Goal: Task Accomplishment & Management: Manage account settings

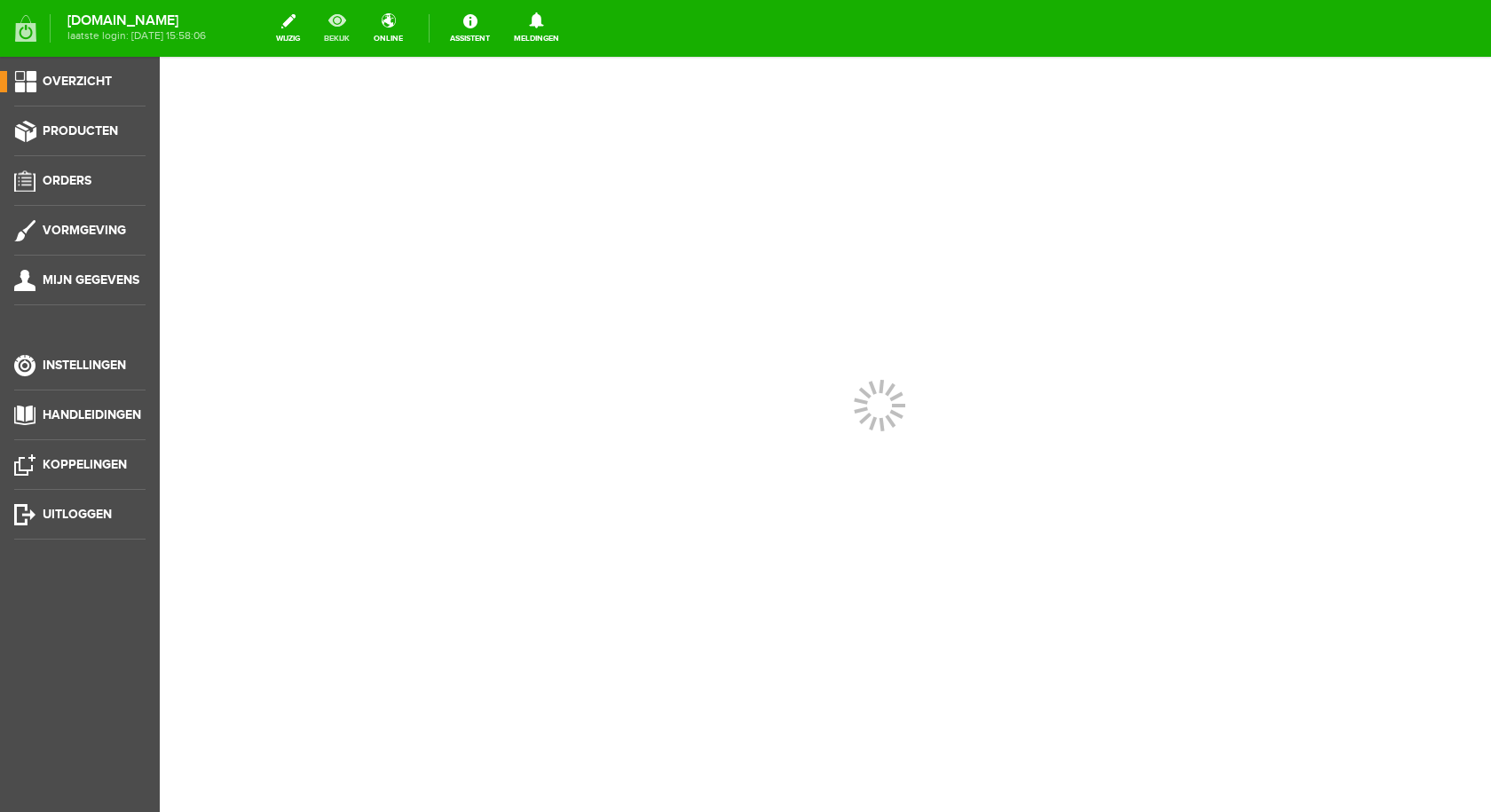
click at [346, 20] on link "bekijk" at bounding box center [336, 28] width 47 height 39
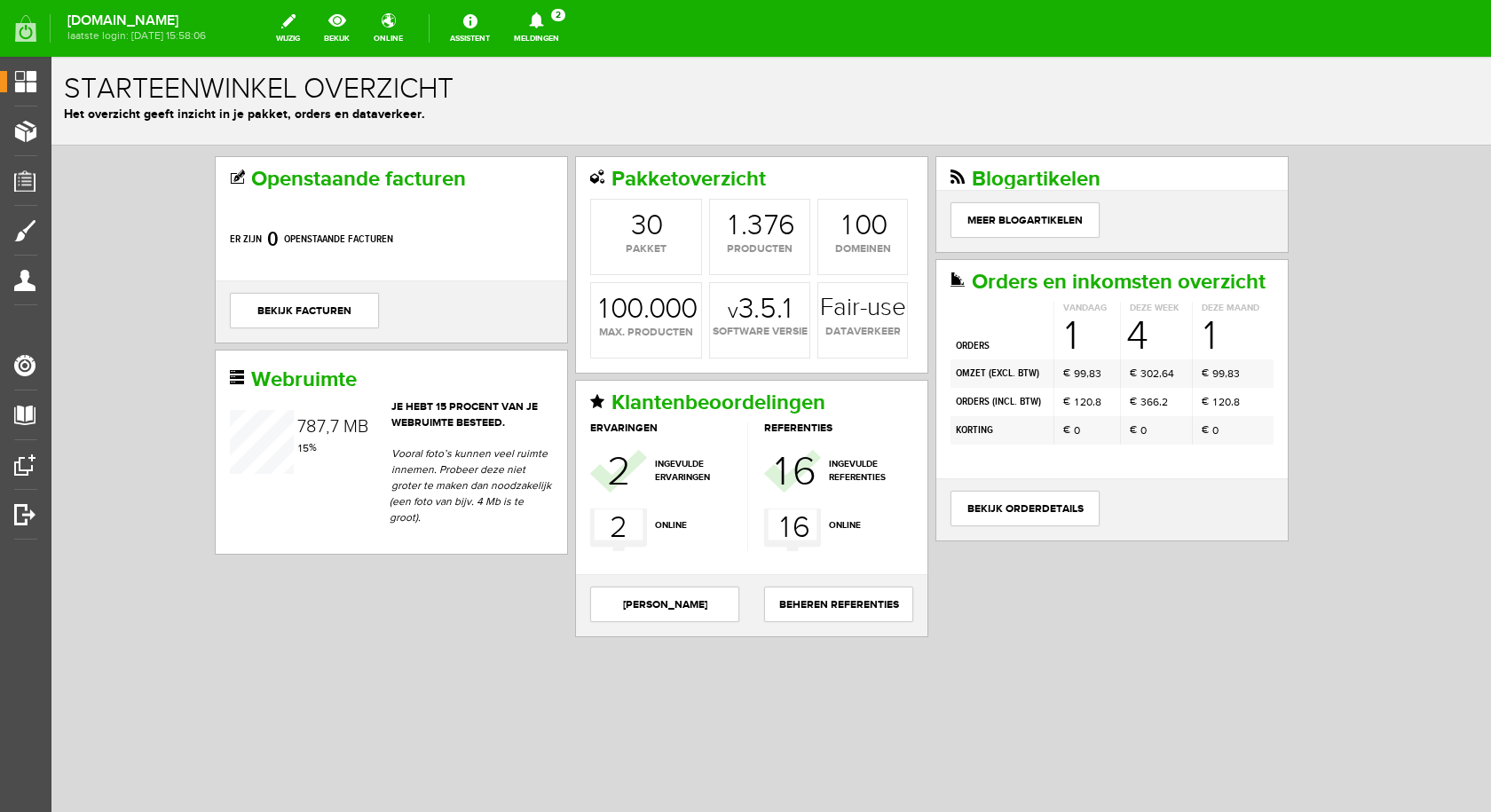
drag, startPoint x: 555, startPoint y: 30, endPoint x: 567, endPoint y: 33, distance: 12.4
click at [555, 30] on link "Meldingen 2 Nieuwe orders Er is een nieuwe order( #3411 ) geplaatst door [PERSO…" at bounding box center [536, 28] width 67 height 39
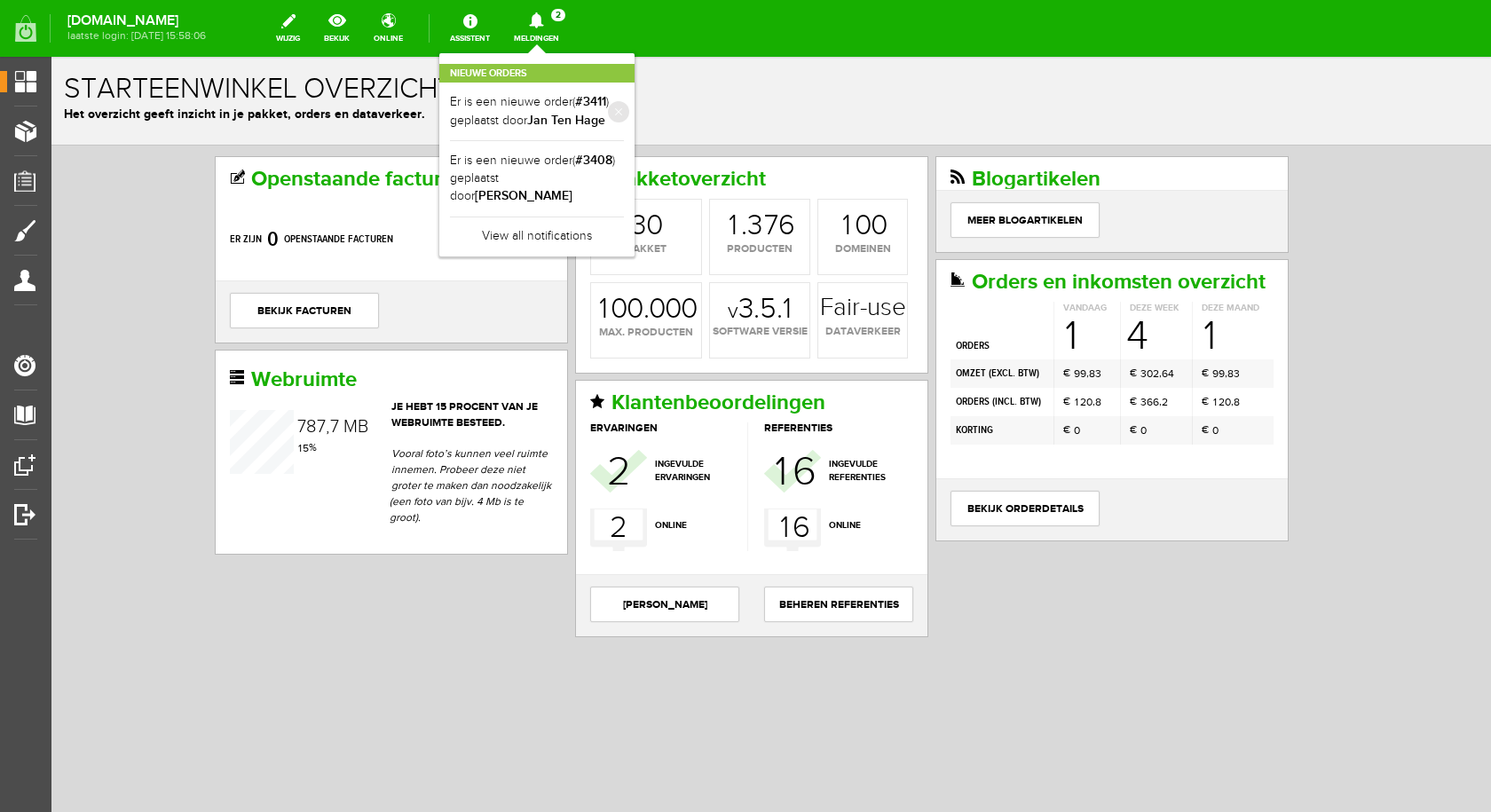
click at [494, 87] on li "Er is een nieuwe order( #3411 ) geplaatst door [PERSON_NAME]" at bounding box center [536, 111] width 174 height 58
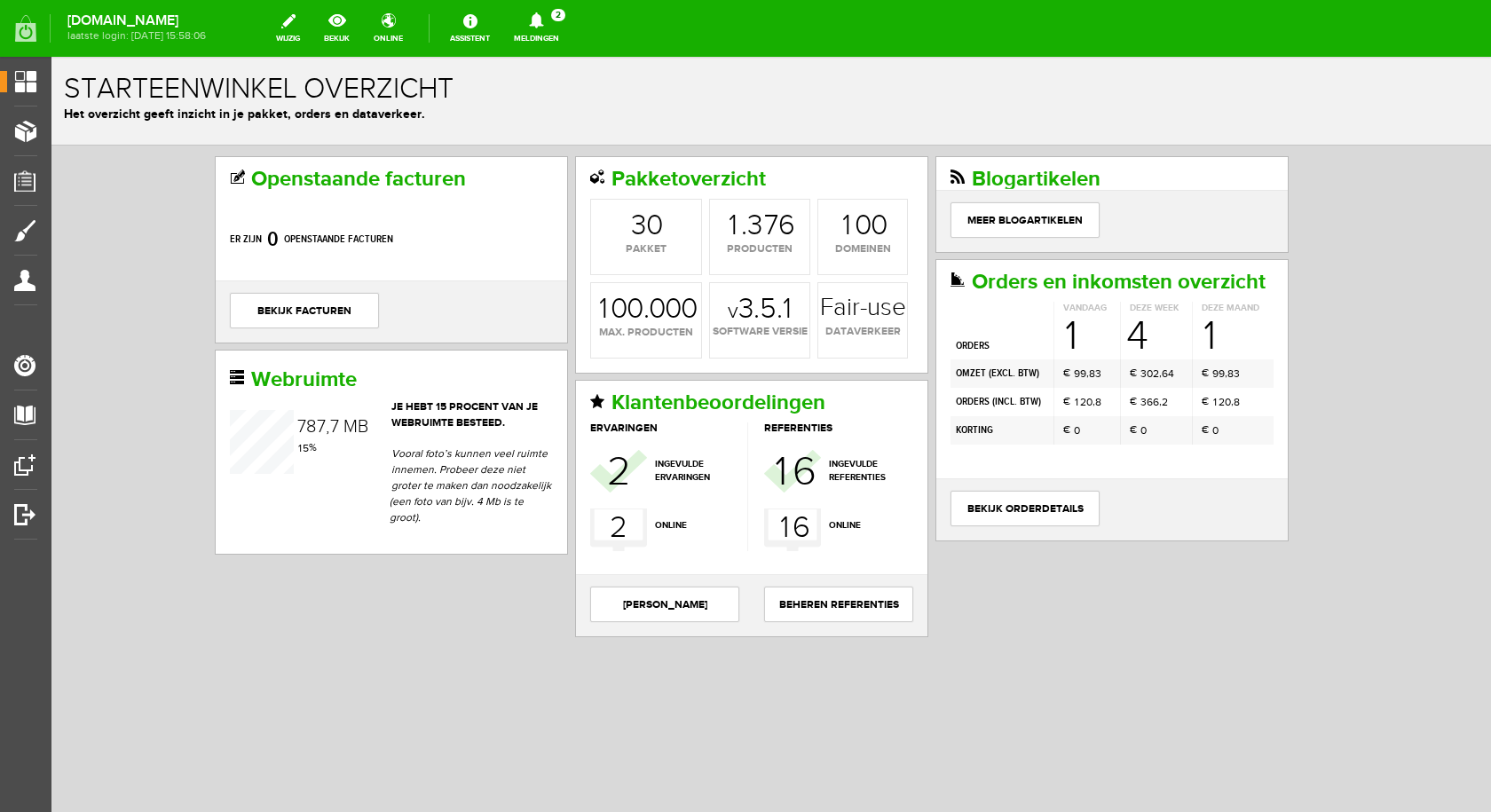
click at [543, 24] on icon at bounding box center [536, 20] width 14 height 16
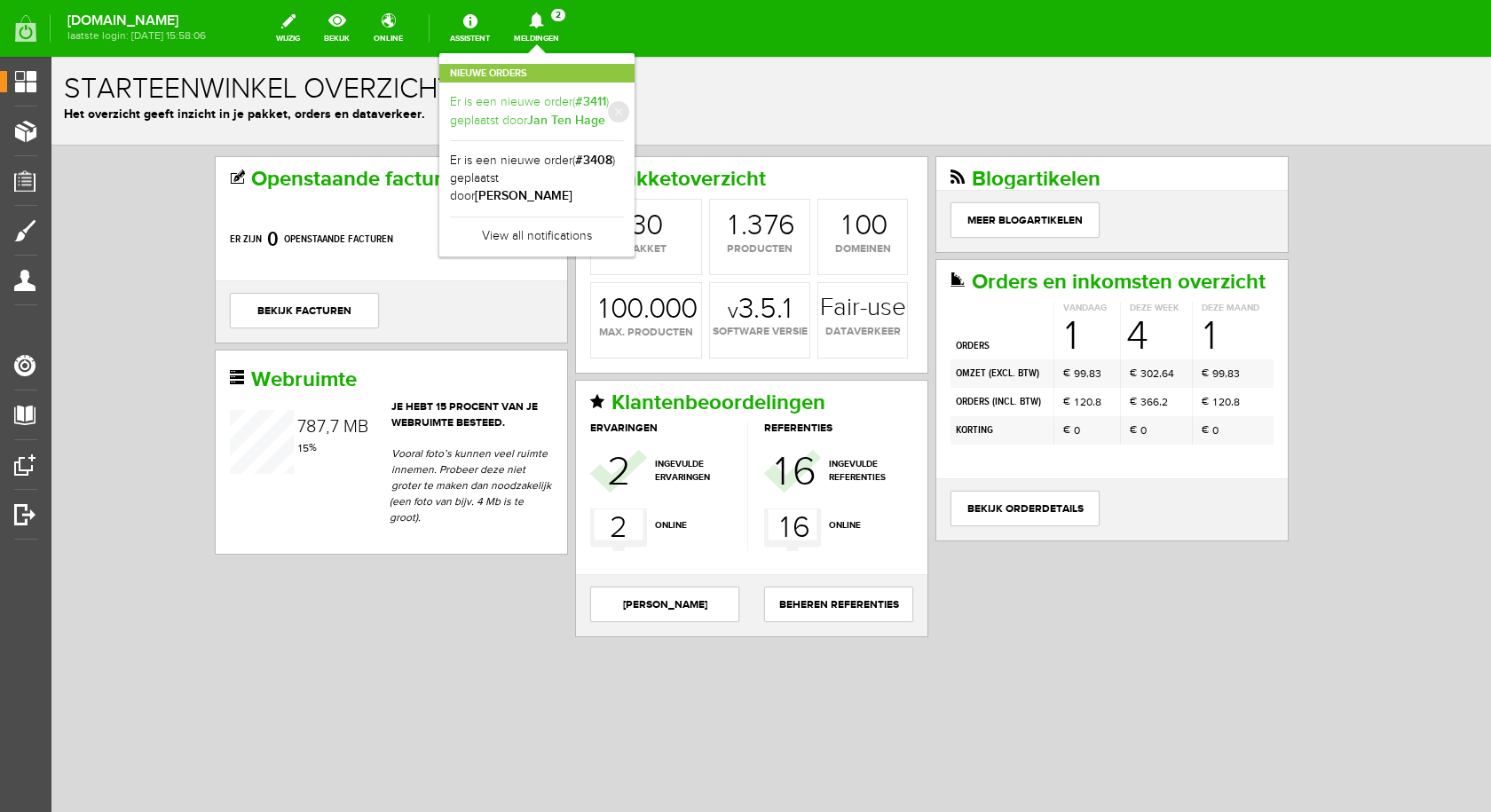
click at [558, 111] on link "Er is een nieuwe order( #3411 ) geplaatst door [PERSON_NAME]" at bounding box center [536, 112] width 174 height 36
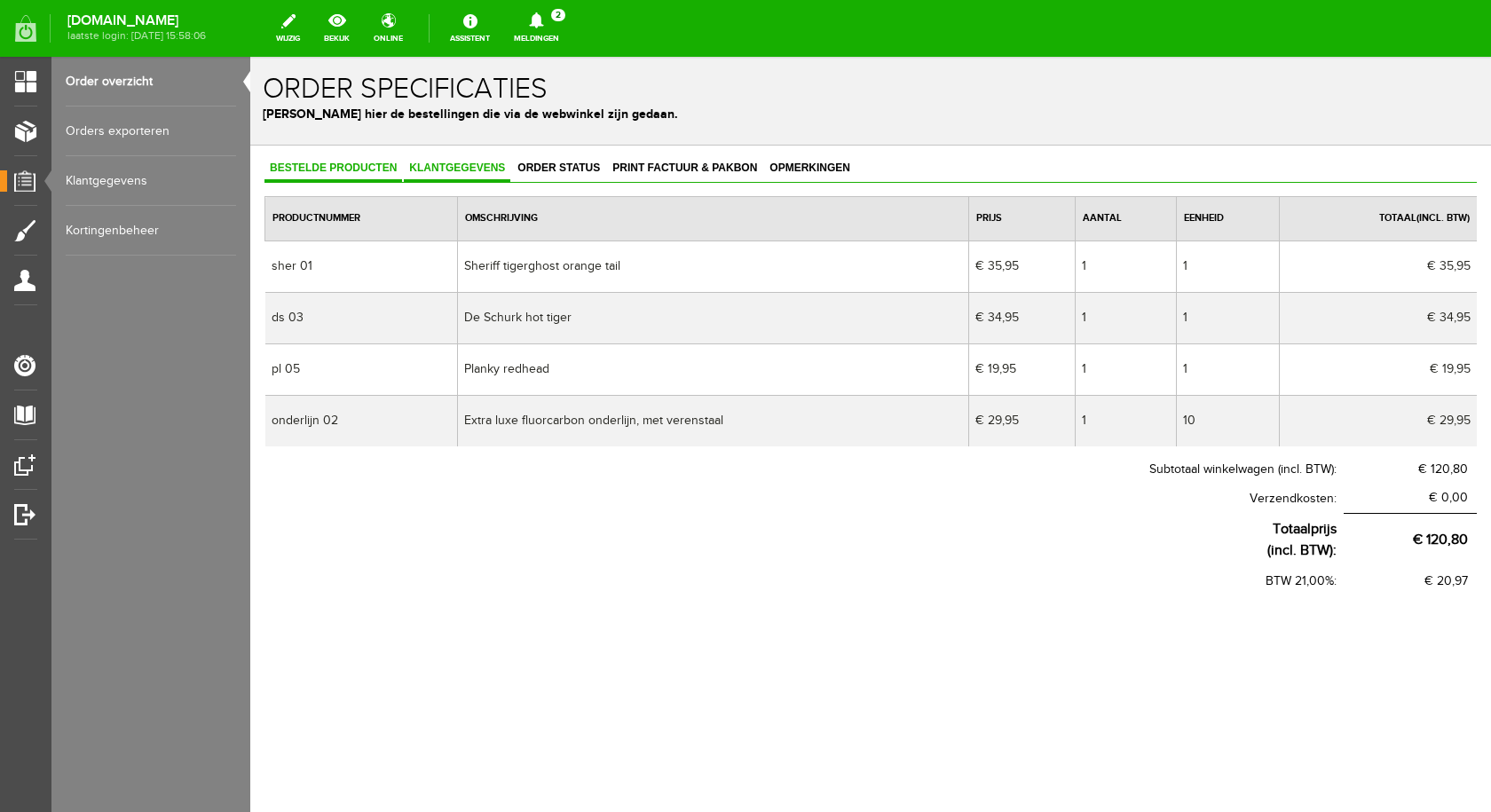
click at [472, 170] on span "Klantgegevens" at bounding box center [457, 167] width 107 height 12
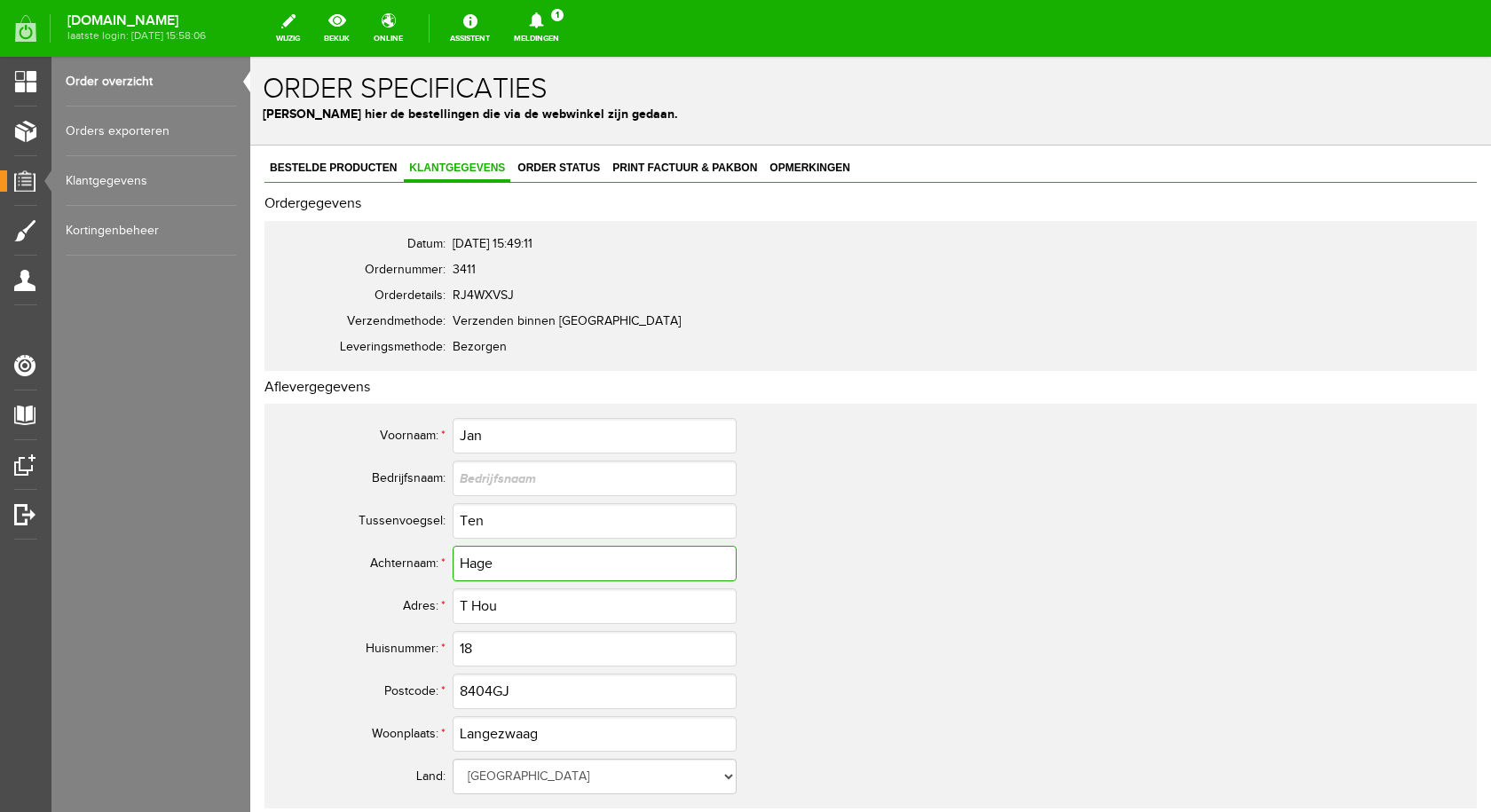
drag, startPoint x: 511, startPoint y: 573, endPoint x: 459, endPoint y: 567, distance: 52.3
click at [459, 567] on input "Hage" at bounding box center [594, 563] width 284 height 35
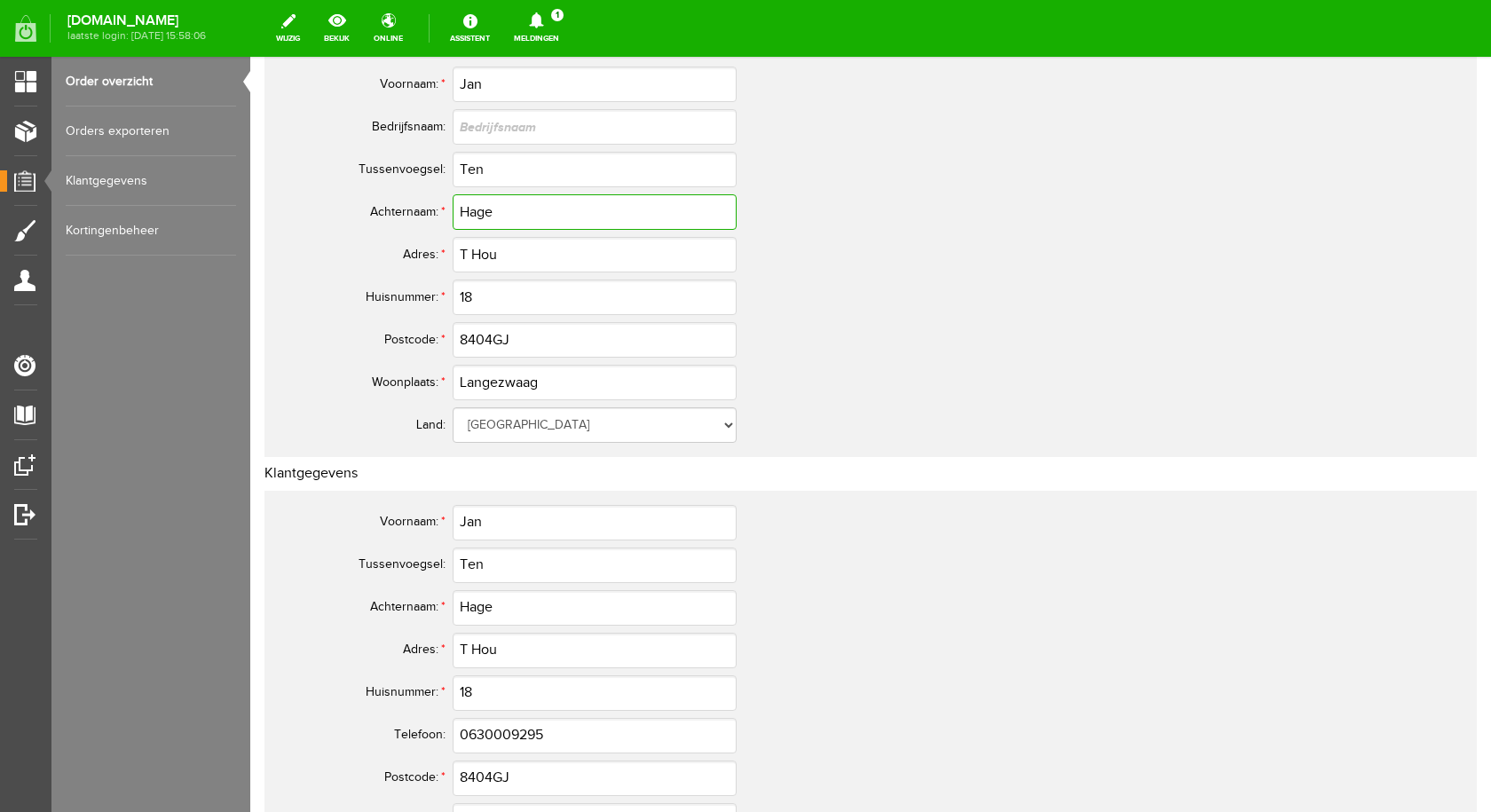
scroll to position [355, 0]
drag, startPoint x: 538, startPoint y: 334, endPoint x: 460, endPoint y: 335, distance: 78.0
click at [460, 335] on input "8404GJ" at bounding box center [594, 336] width 284 height 35
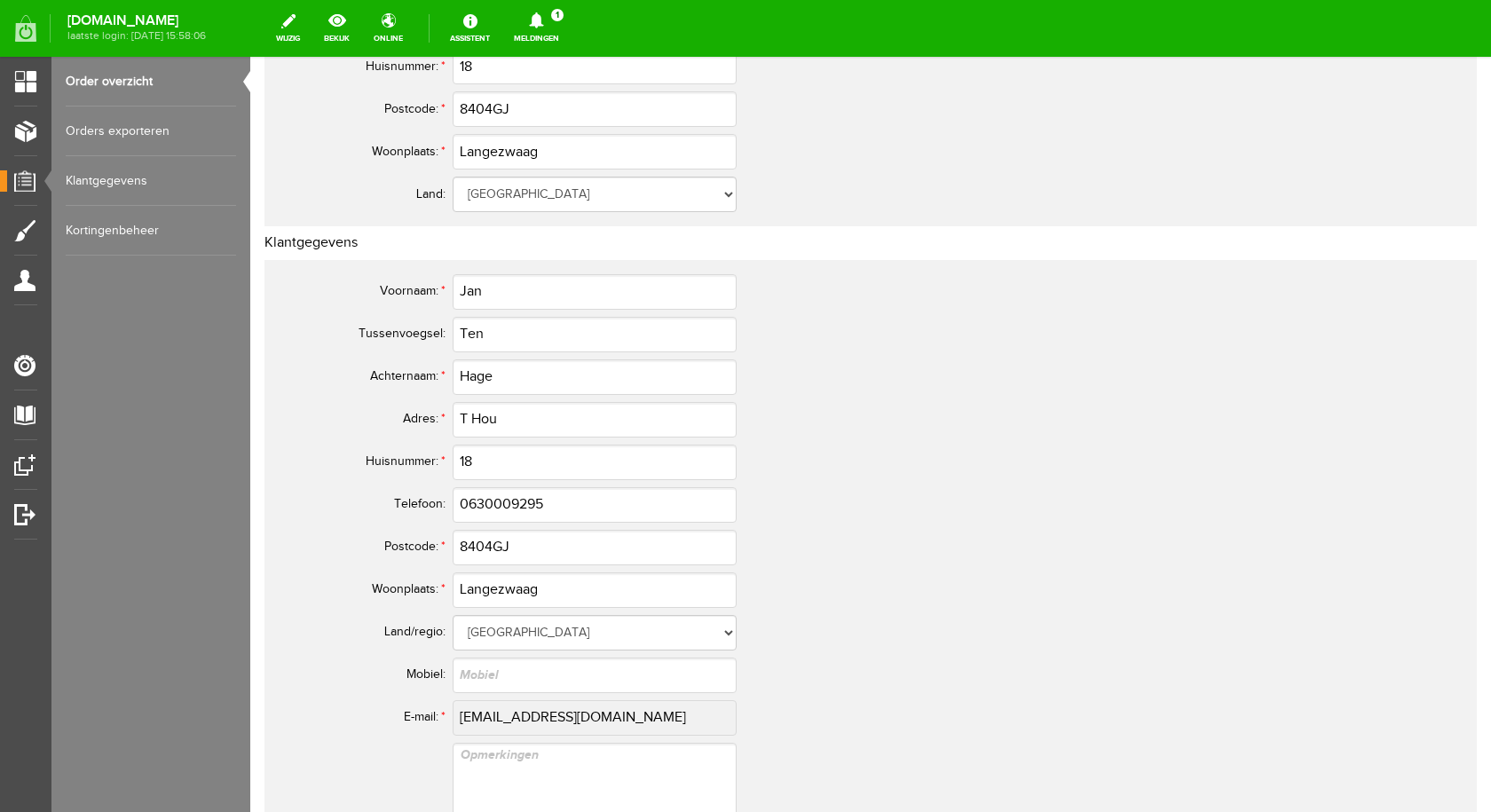
scroll to position [710, 0]
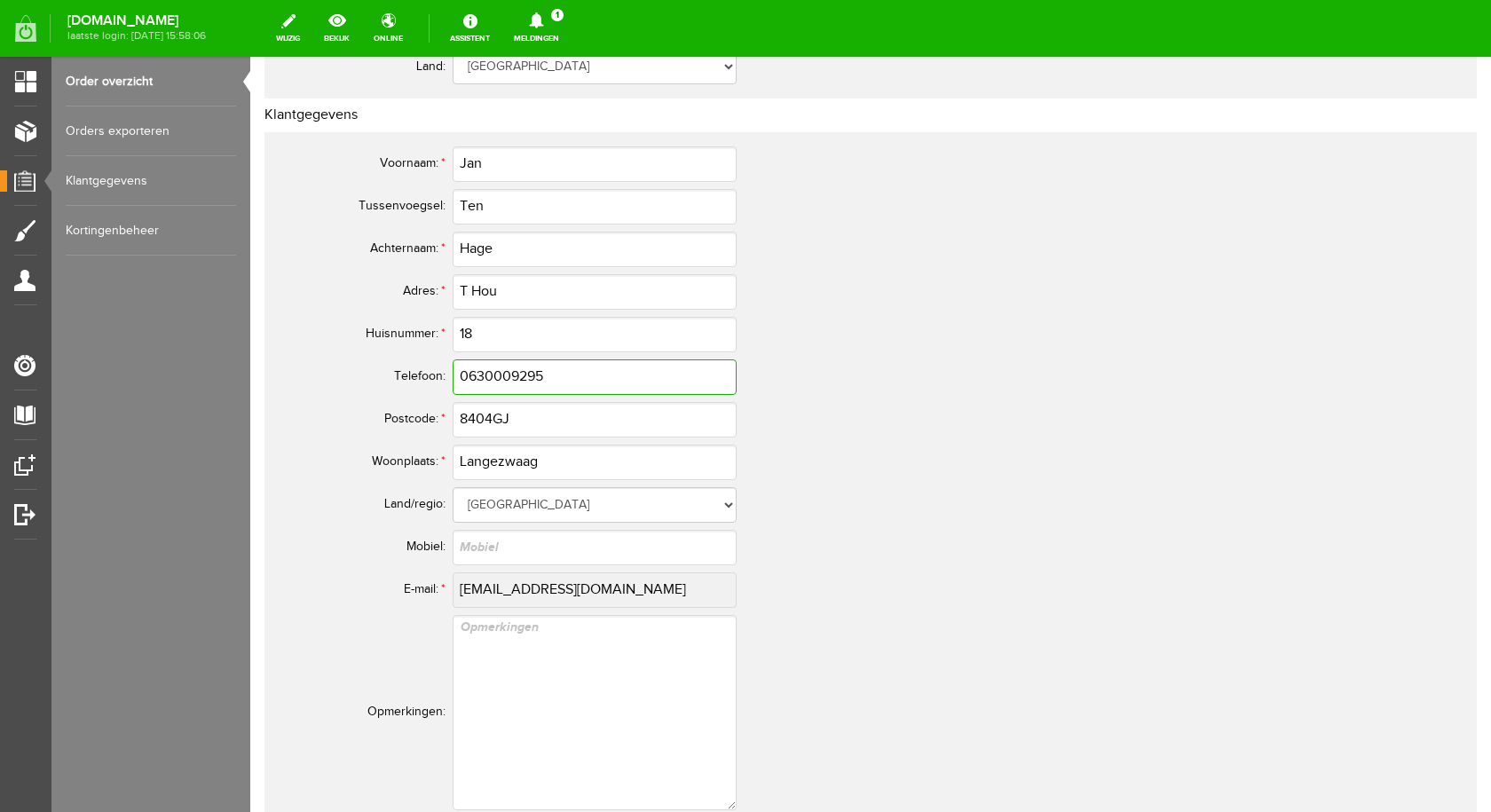
click at [639, 371] on input "0630009295" at bounding box center [594, 376] width 284 height 35
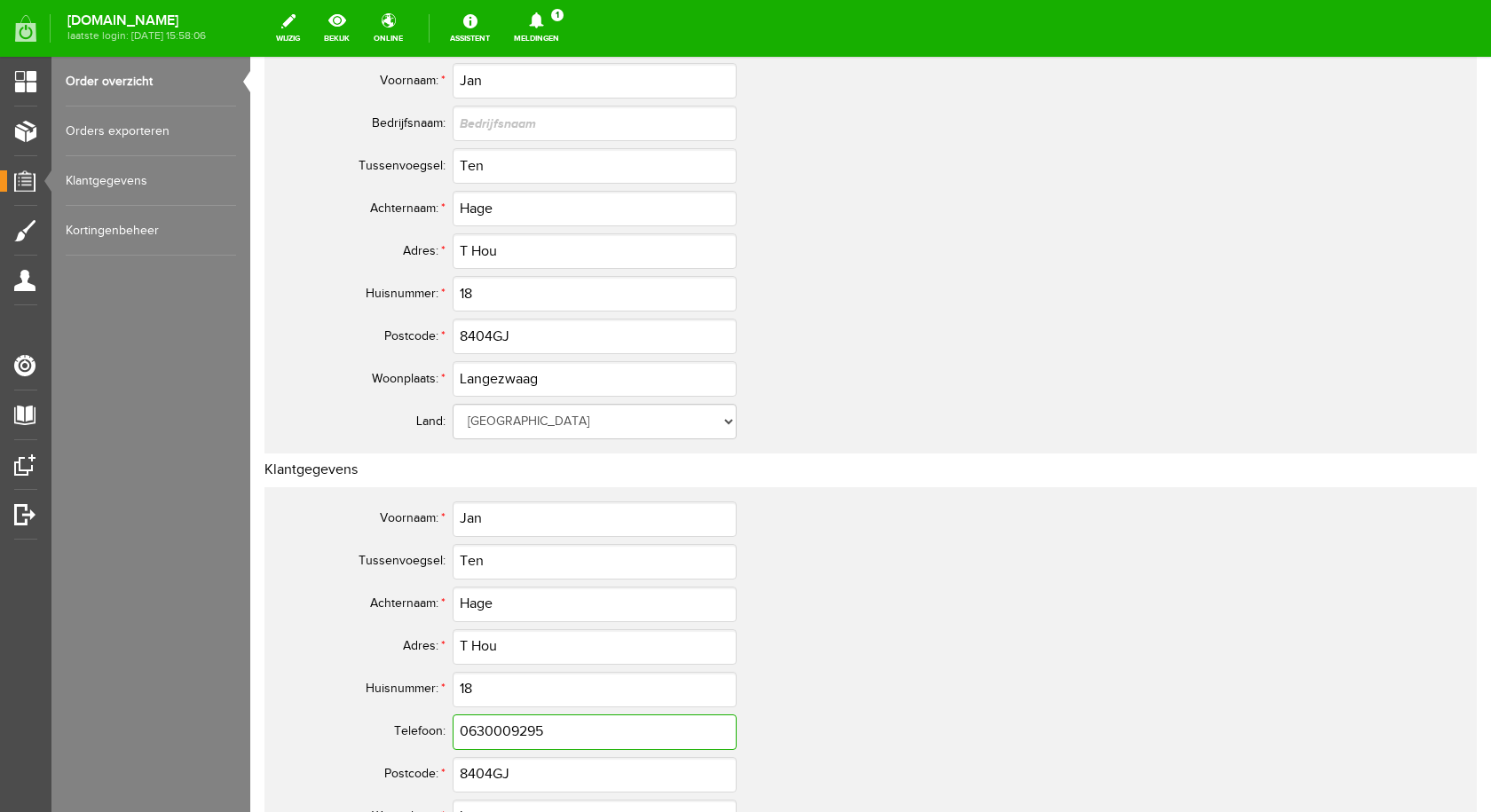
scroll to position [0, 0]
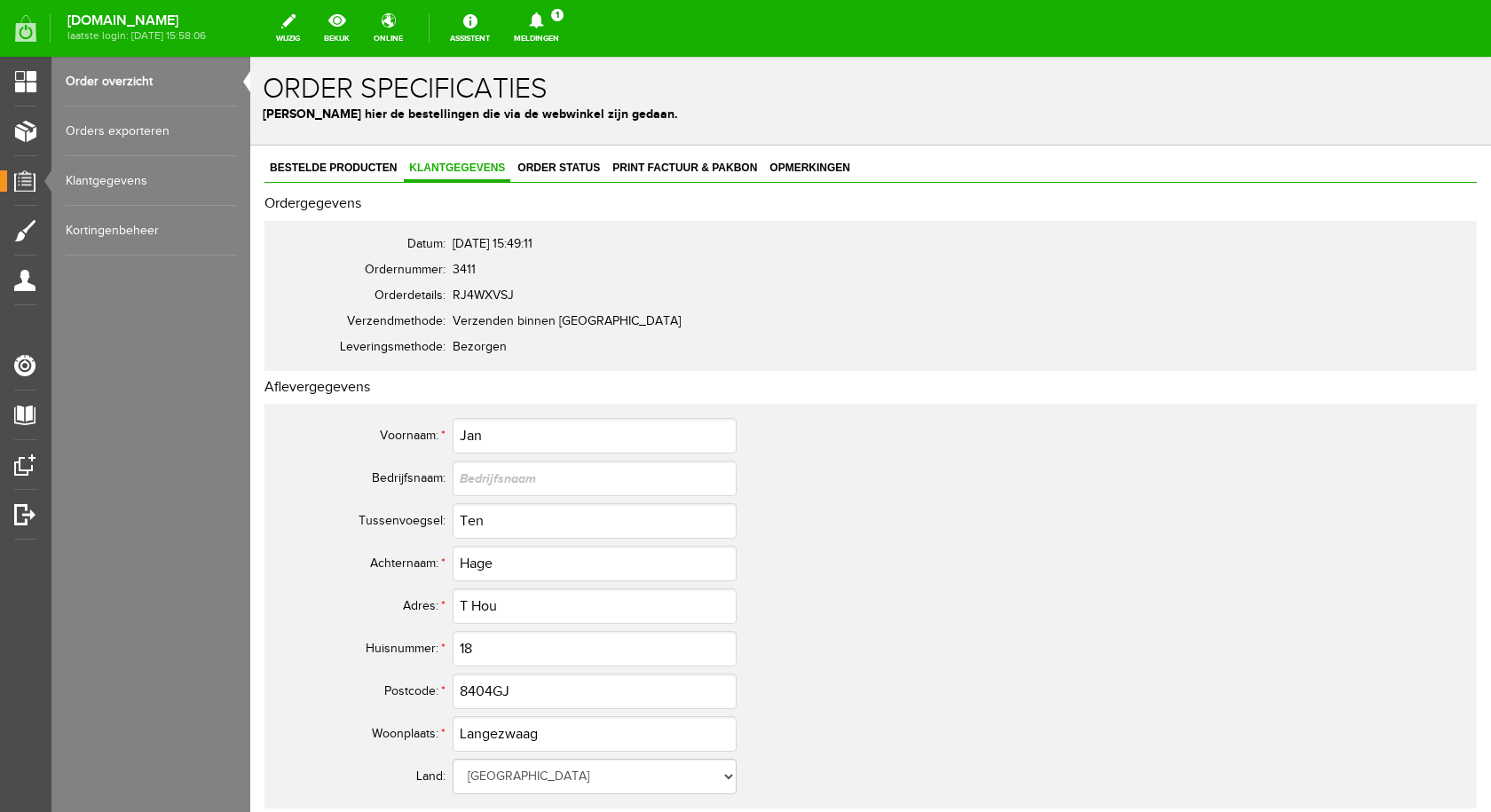
click at [544, 24] on icon at bounding box center [536, 20] width 45 height 16
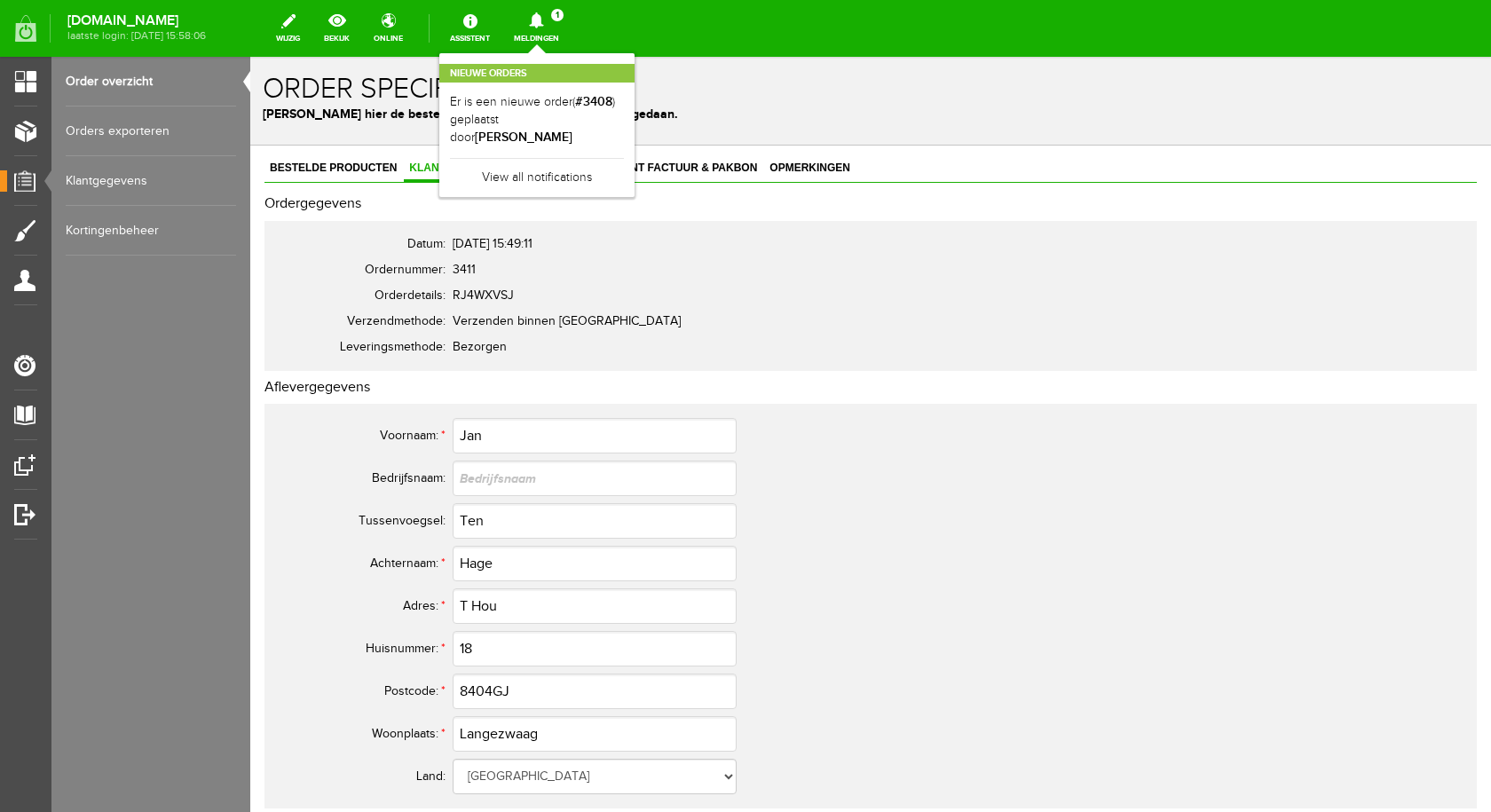
click at [566, 108] on link "Er is een nieuwe order( #3408 ) geplaatst door [PERSON_NAME]" at bounding box center [536, 120] width 174 height 54
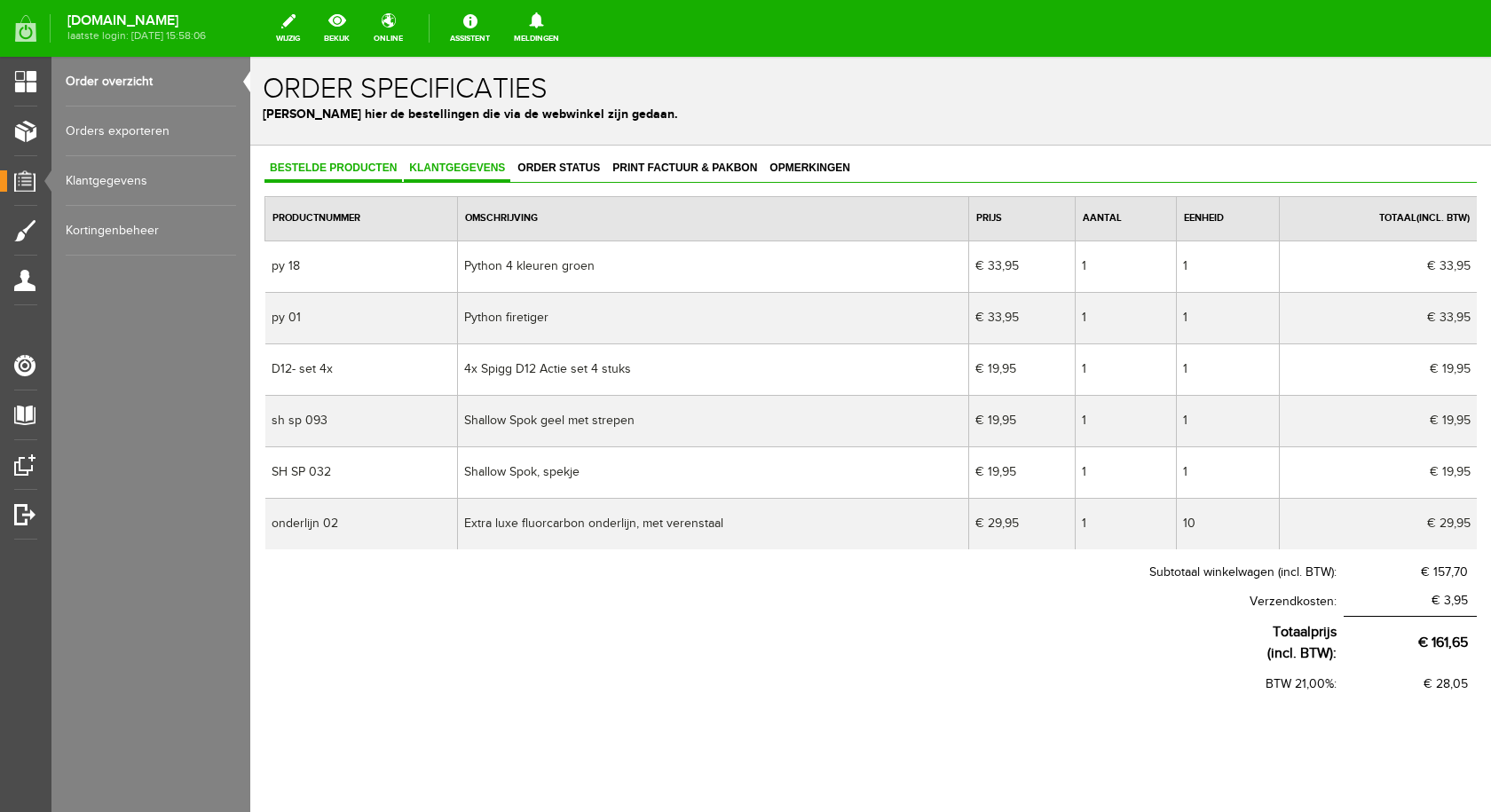
click at [465, 166] on span "Klantgegevens" at bounding box center [457, 167] width 107 height 12
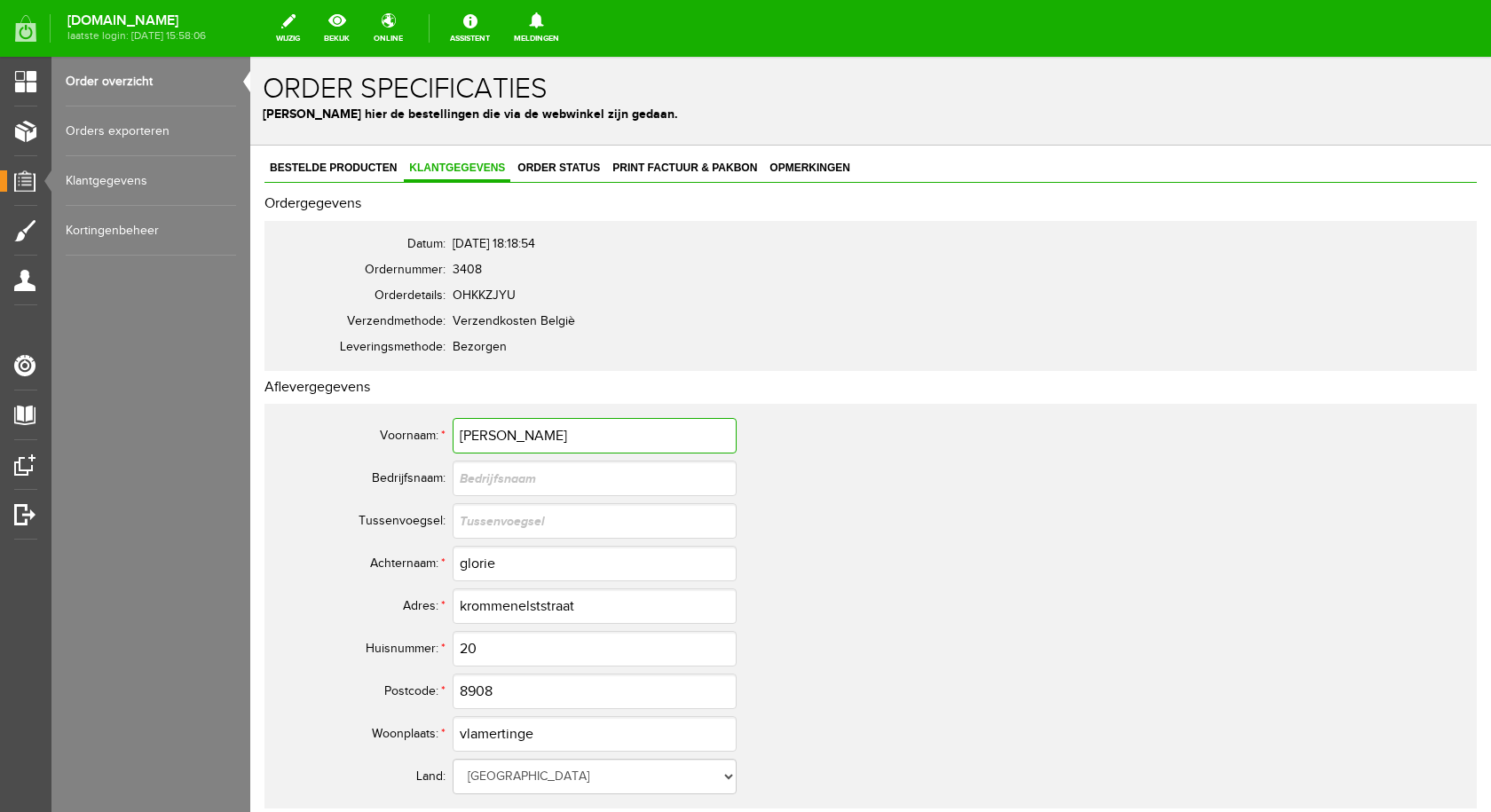
drag, startPoint x: 539, startPoint y: 431, endPoint x: 462, endPoint y: 435, distance: 77.1
click at [462, 435] on input "[PERSON_NAME]" at bounding box center [594, 435] width 284 height 35
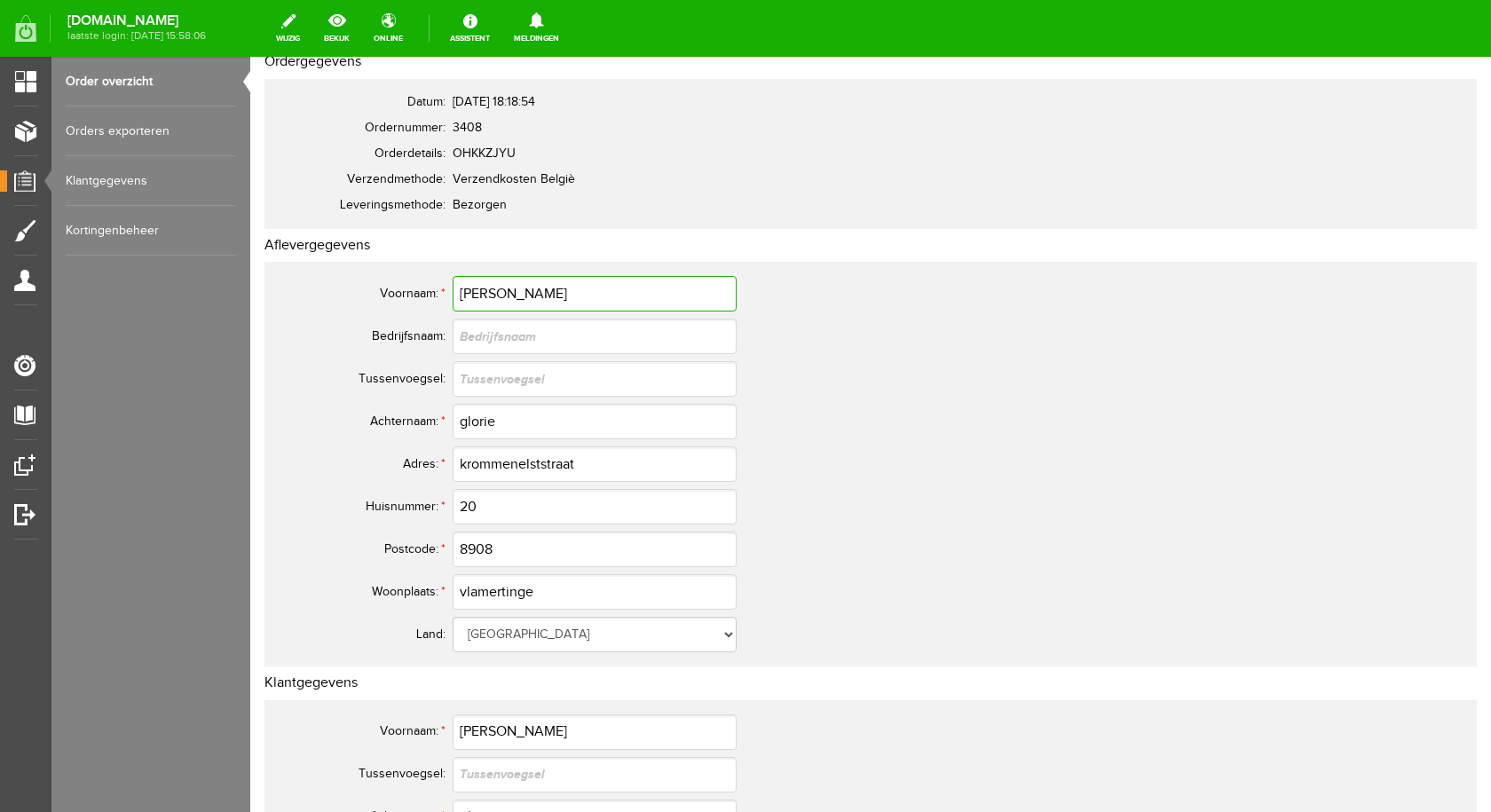
scroll to position [177, 0]
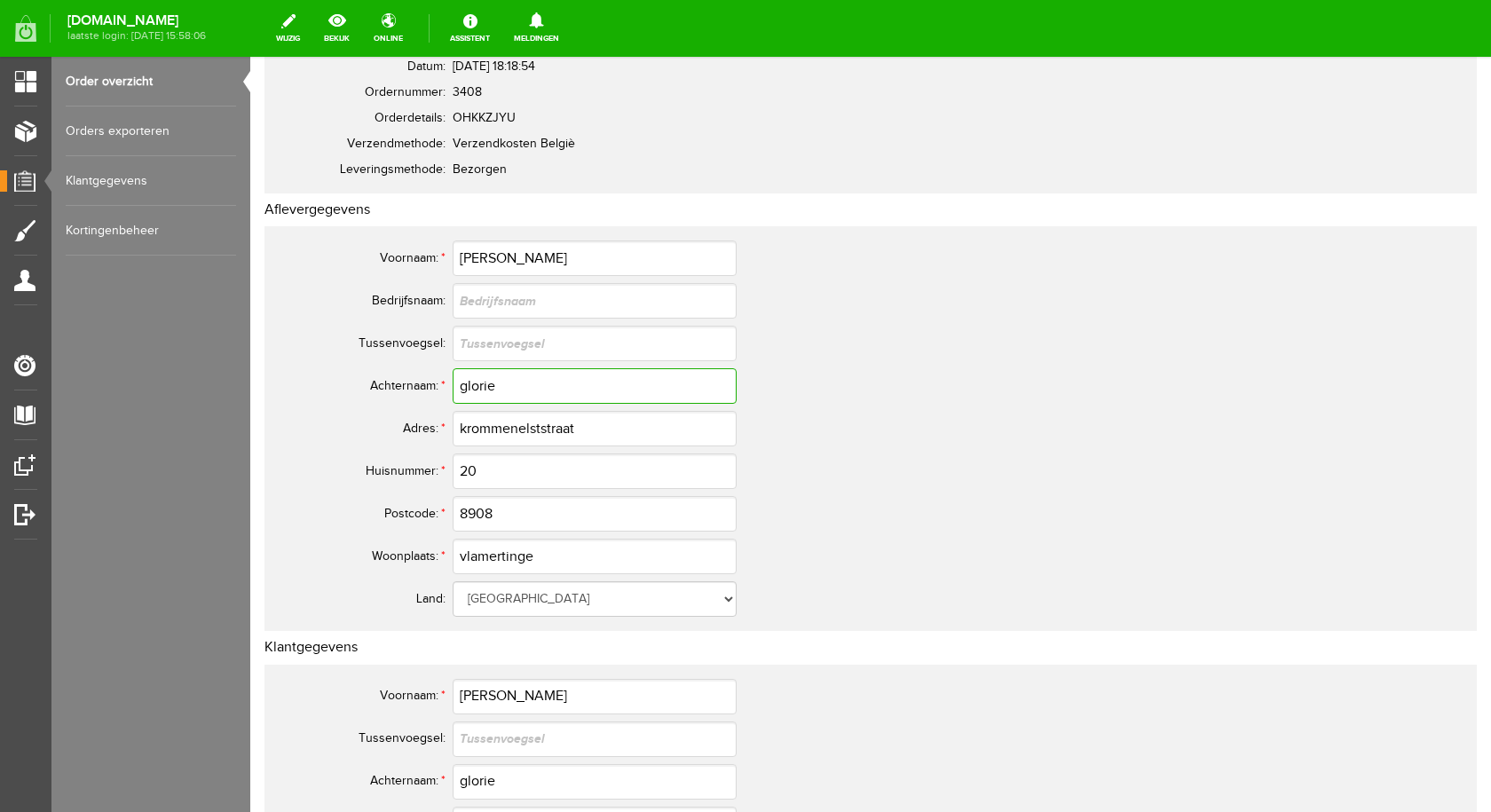
drag, startPoint x: 509, startPoint y: 389, endPoint x: 458, endPoint y: 387, distance: 51.0
click at [458, 387] on input "glorie" at bounding box center [594, 385] width 284 height 35
drag, startPoint x: 506, startPoint y: 518, endPoint x: 458, endPoint y: 515, distance: 48.1
click at [458, 515] on input "8908" at bounding box center [594, 513] width 284 height 35
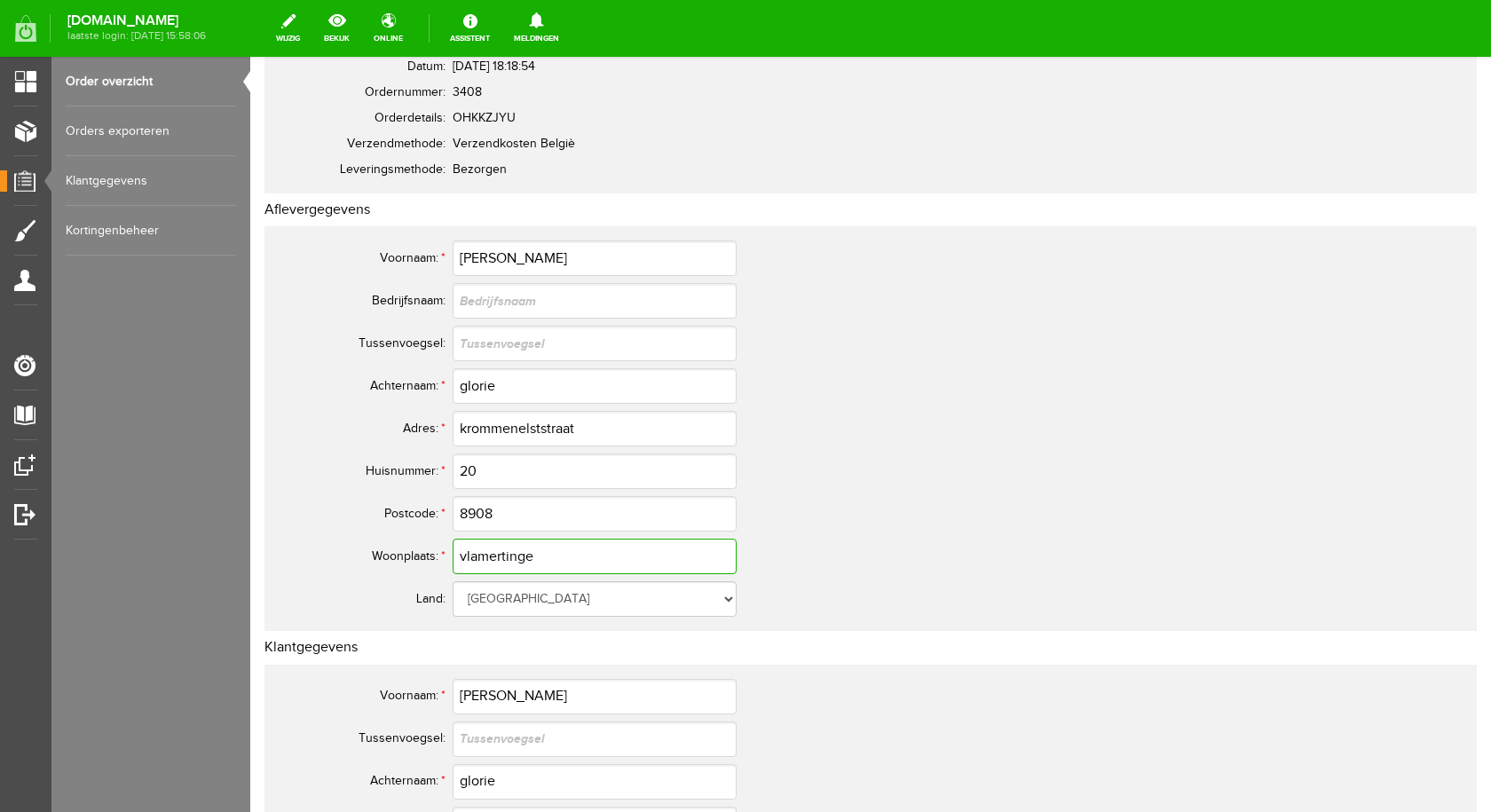
drag, startPoint x: 548, startPoint y: 557, endPoint x: 461, endPoint y: 551, distance: 87.2
click at [461, 551] on input "vlamertinge" at bounding box center [594, 555] width 284 height 35
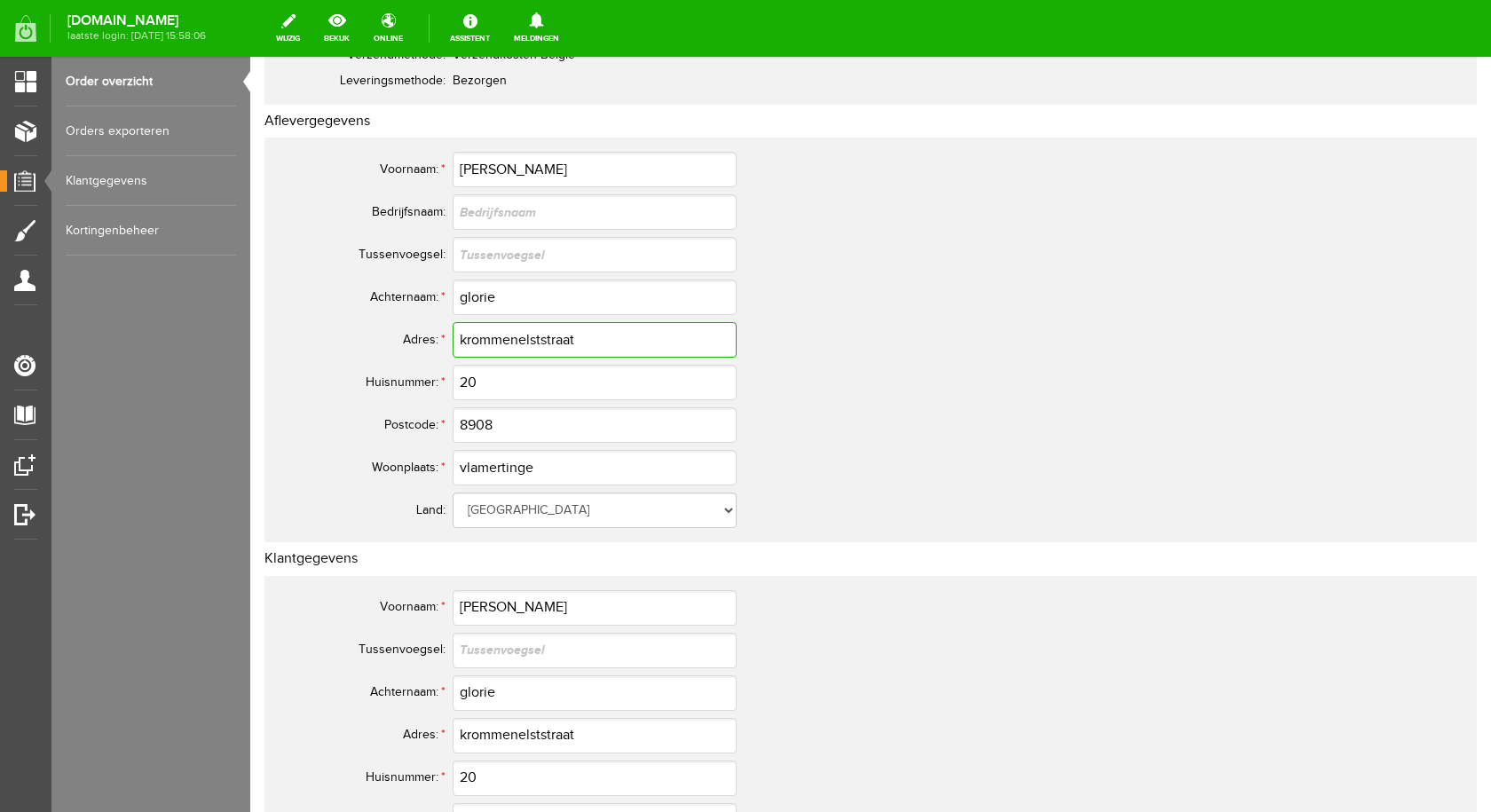
drag, startPoint x: 588, startPoint y: 340, endPoint x: 462, endPoint y: 330, distance: 126.4
click at [462, 330] on input "krommenelststraat" at bounding box center [594, 339] width 284 height 35
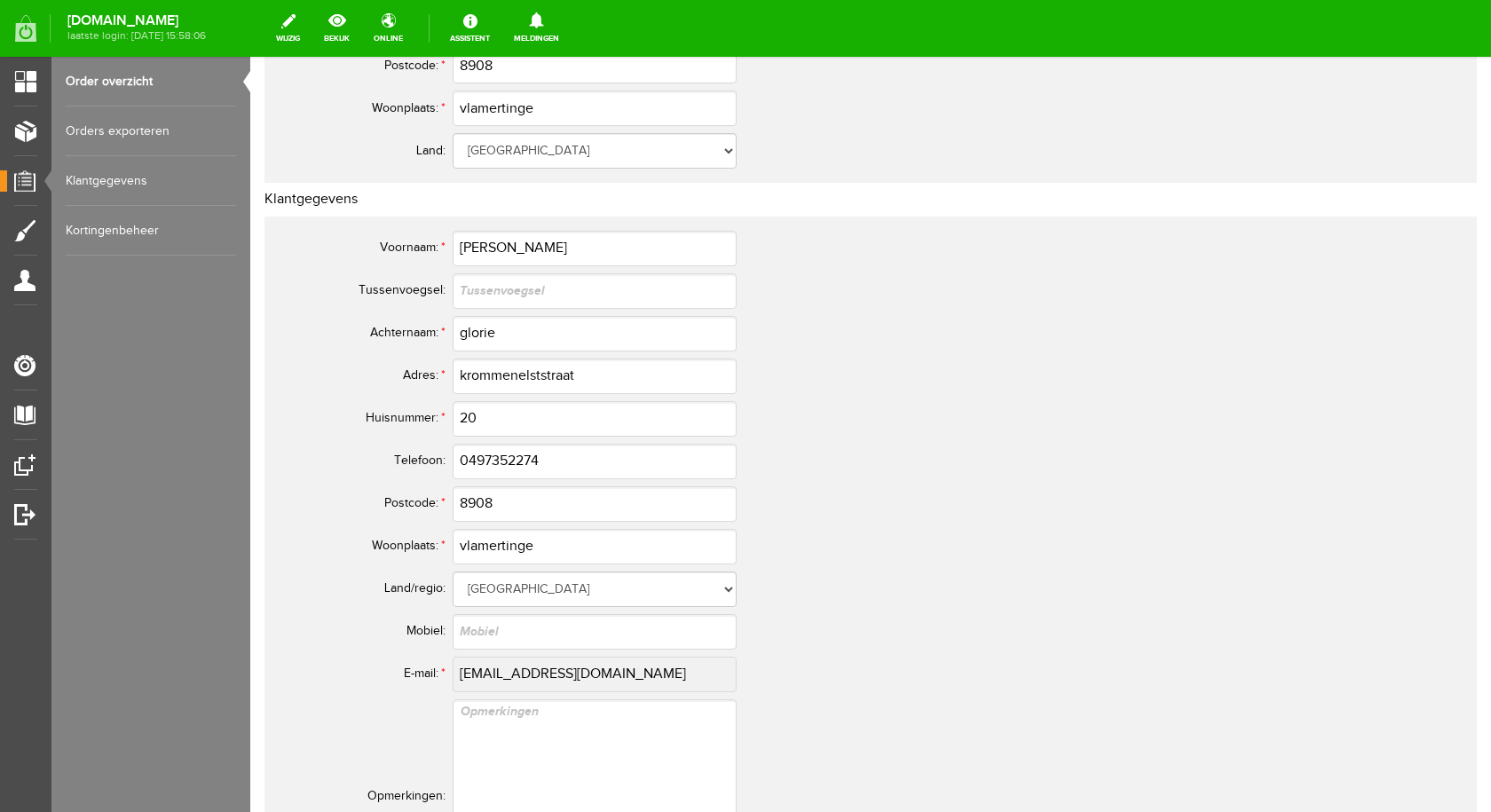
scroll to position [621, 0]
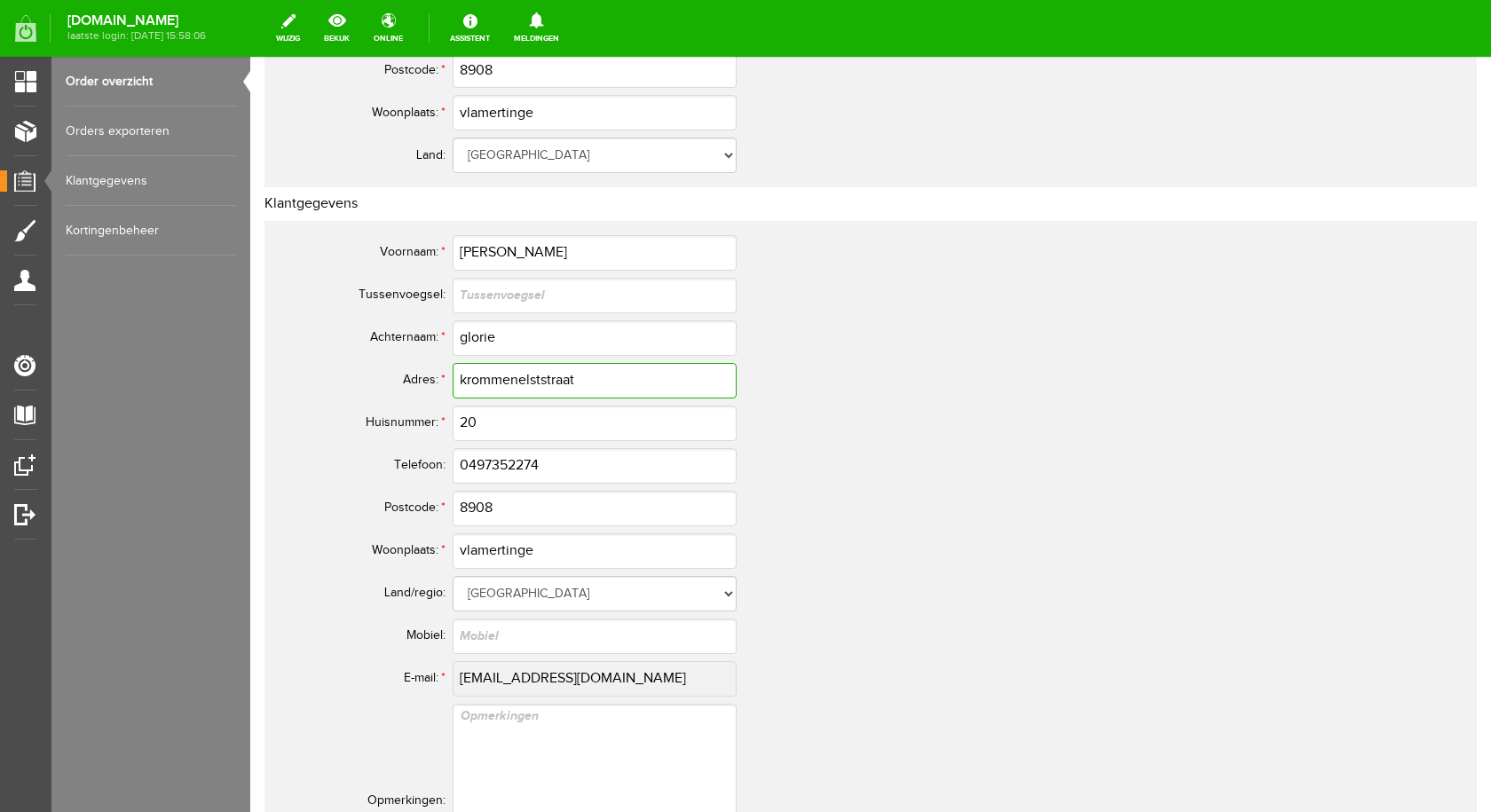
drag, startPoint x: 600, startPoint y: 384, endPoint x: 455, endPoint y: 383, distance: 145.0
click at [455, 383] on input "krommenelststraat" at bounding box center [594, 380] width 284 height 35
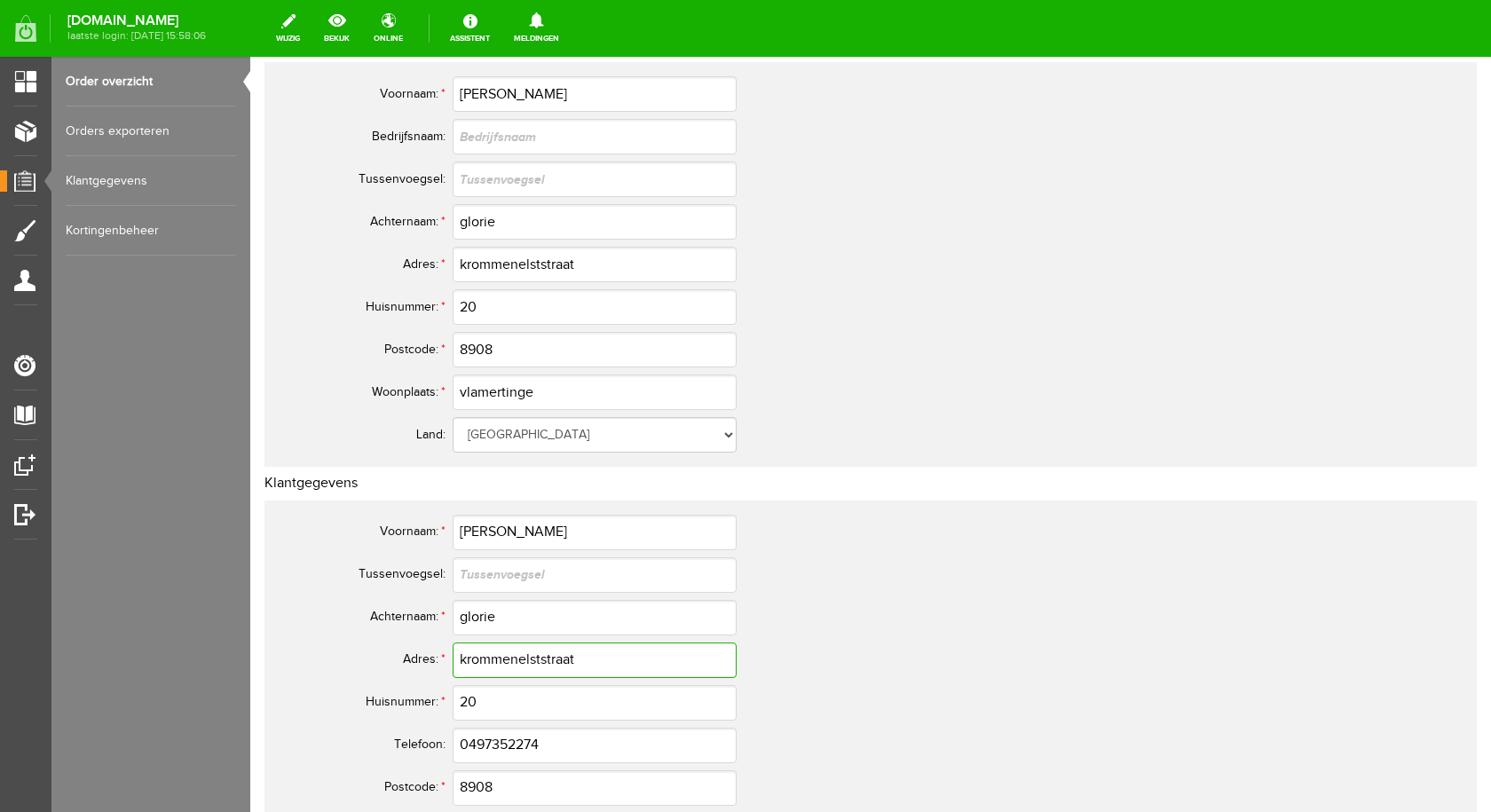
scroll to position [355, 0]
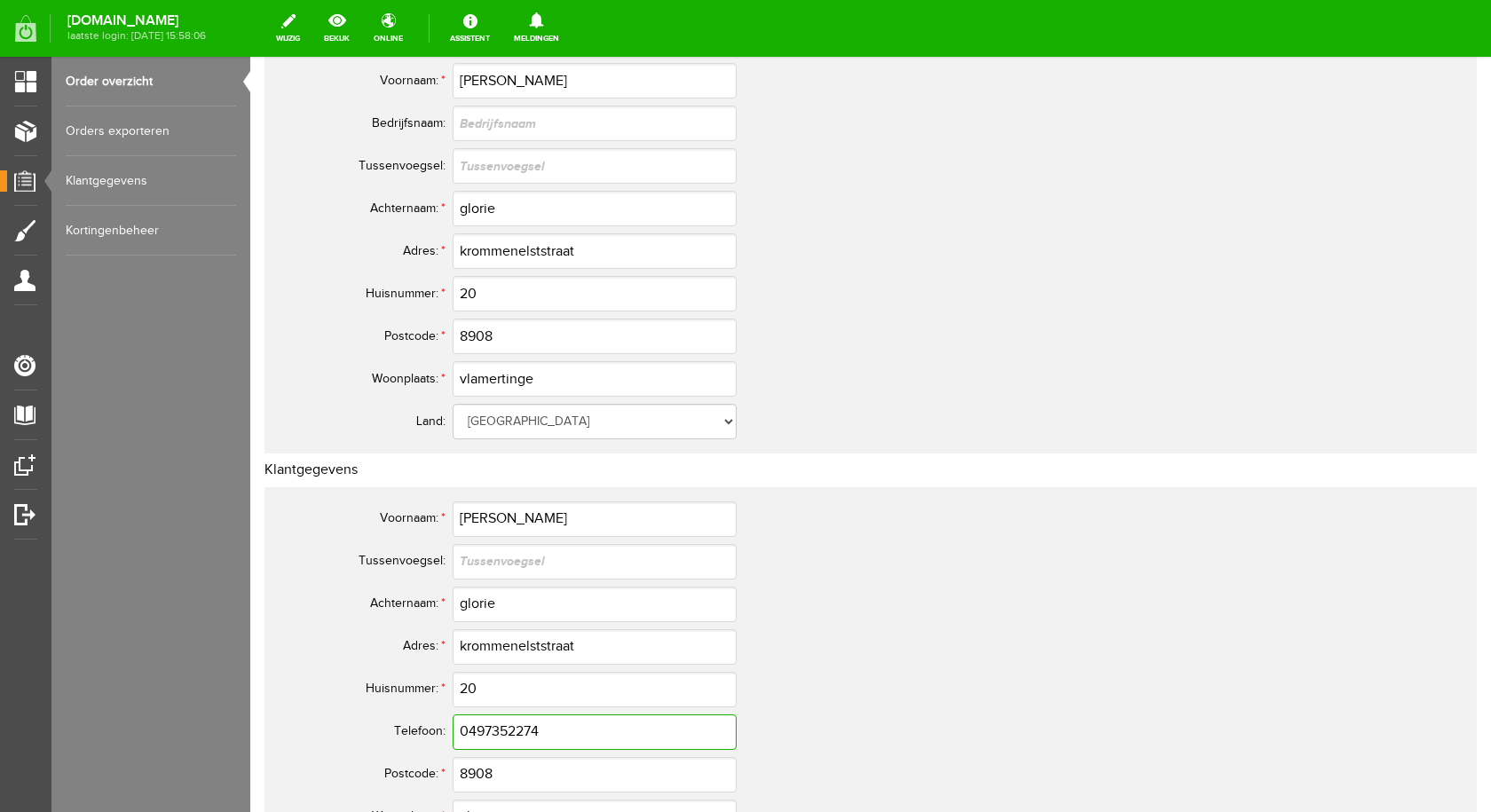
drag, startPoint x: 563, startPoint y: 737, endPoint x: 461, endPoint y: 735, distance: 102.0
click at [461, 735] on input "0497352274" at bounding box center [594, 731] width 284 height 35
